Goal: Task Accomplishment & Management: Manage account settings

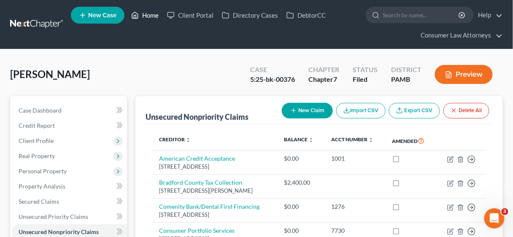
click at [147, 13] on link "Home" at bounding box center [145, 15] width 36 height 15
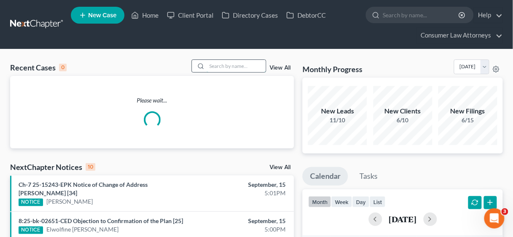
click at [218, 62] on input "search" at bounding box center [236, 66] width 59 height 12
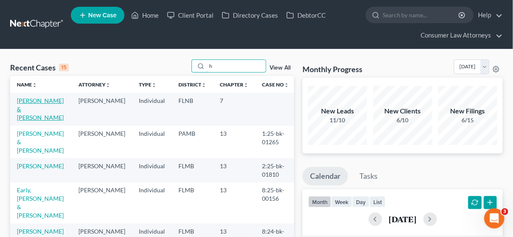
type input "h"
click at [34, 105] on link "[PERSON_NAME] & [PERSON_NAME]" at bounding box center [40, 109] width 47 height 24
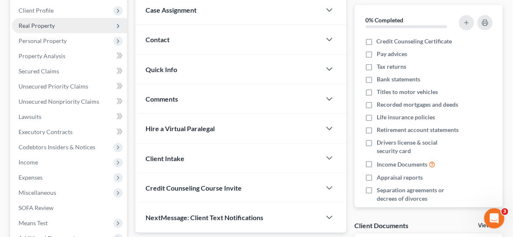
scroll to position [135, 0]
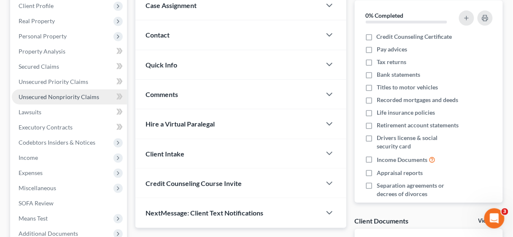
click at [63, 97] on span "Unsecured Nonpriority Claims" at bounding box center [59, 96] width 81 height 7
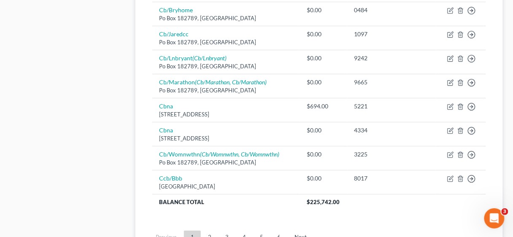
scroll to position [709, 0]
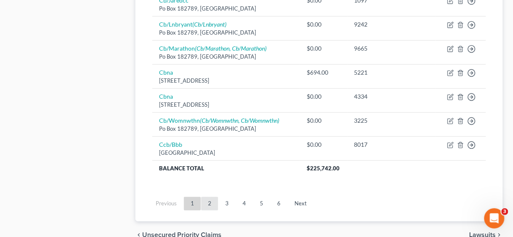
click at [208, 197] on link "2" at bounding box center [209, 204] width 17 height 14
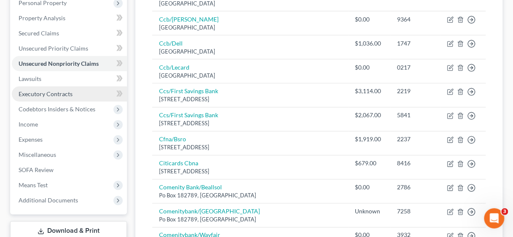
scroll to position [169, 0]
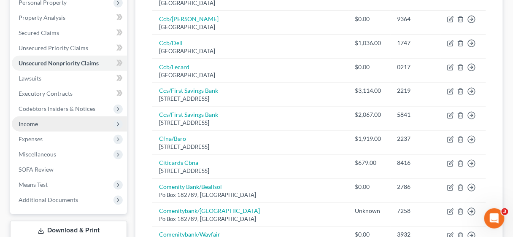
click at [35, 126] on span "Income" at bounding box center [28, 123] width 19 height 7
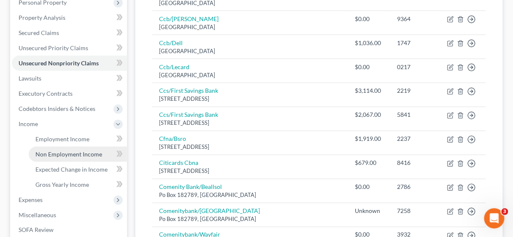
click at [69, 157] on span "Non Employment Income" at bounding box center [68, 154] width 67 height 7
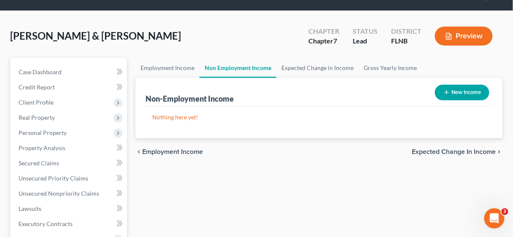
scroll to position [34, 0]
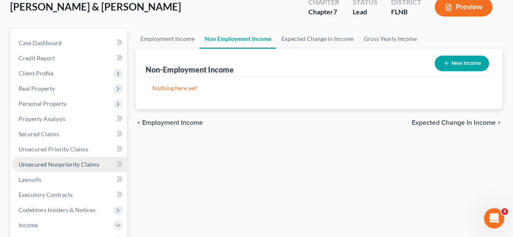
click at [54, 163] on span "Unsecured Nonpriority Claims" at bounding box center [59, 164] width 81 height 7
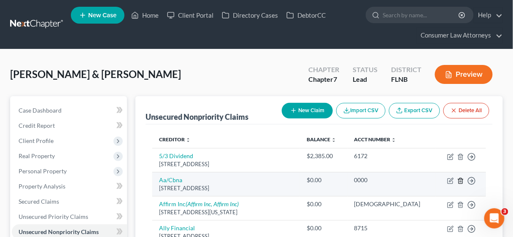
click at [461, 179] on polyline "button" at bounding box center [460, 179] width 5 height 0
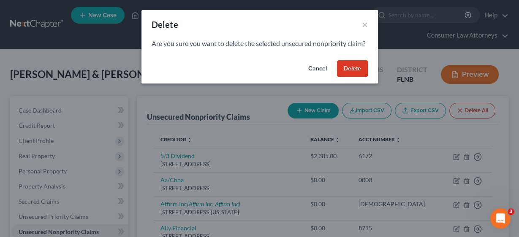
click at [354, 77] on button "Delete" at bounding box center [352, 68] width 31 height 17
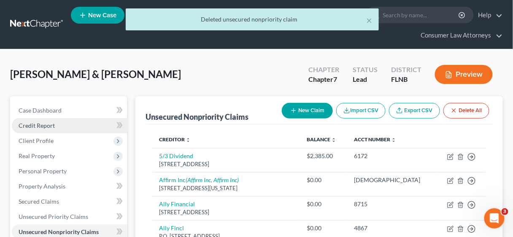
click at [42, 125] on span "Credit Report" at bounding box center [37, 125] width 36 height 7
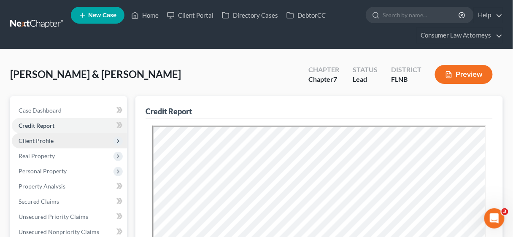
click at [43, 139] on span "Client Profile" at bounding box center [36, 140] width 35 height 7
